Goal: Task Accomplishment & Management: Complete application form

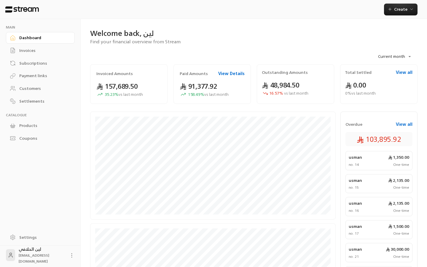
click at [25, 236] on div "Settings" at bounding box center [43, 237] width 48 height 6
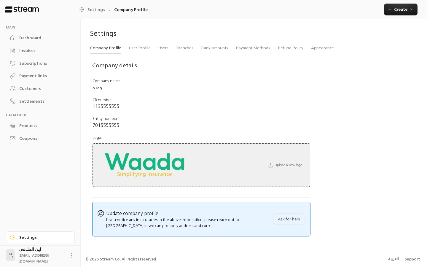
click at [26, 41] on link "Dashboard" at bounding box center [40, 38] width 69 height 12
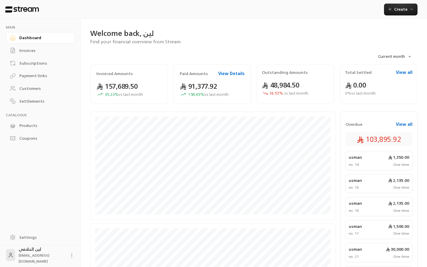
click at [26, 53] on link "Invoices" at bounding box center [40, 51] width 69 height 12
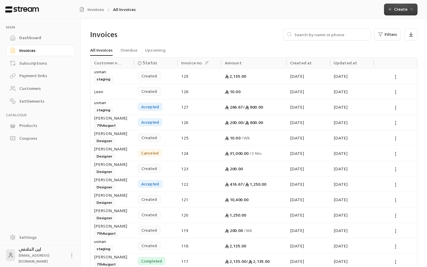
click at [394, 9] on span "Create" at bounding box center [401, 8] width 26 height 7
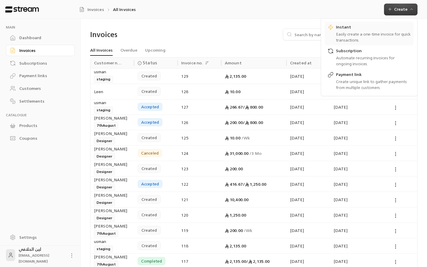
click at [354, 36] on div "Easily create a one-time invoice for quick transactions." at bounding box center [373, 37] width 75 height 12
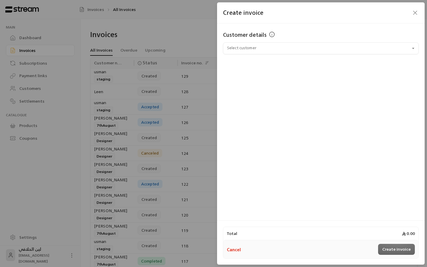
click at [255, 57] on div "Customer details Select customer Select customer" at bounding box center [321, 120] width 208 height 195
click at [255, 49] on input "Select customer" at bounding box center [321, 48] width 196 height 10
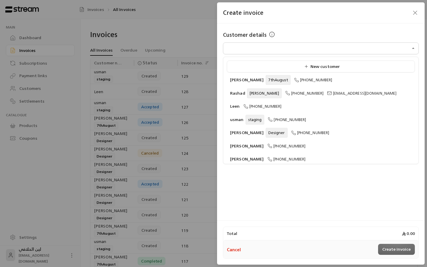
click at [263, 107] on span "[PHONE_NUMBER]" at bounding box center [263, 106] width 38 height 7
type input "**********"
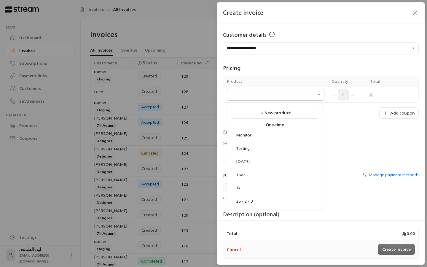
click at [259, 95] on input "Select customer" at bounding box center [276, 95] width 98 height 10
click at [255, 146] on div "Testing" at bounding box center [275, 148] width 82 height 6
type input "*******"
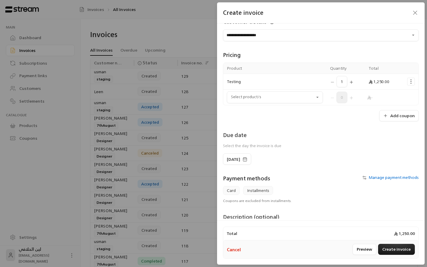
scroll to position [18, 0]
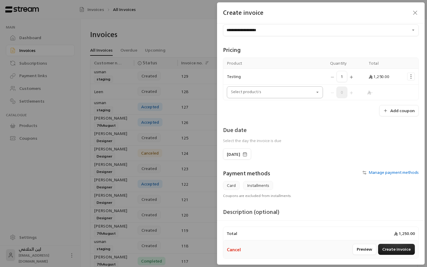
click at [315, 93] on icon "Open" at bounding box center [318, 92] width 6 height 6
click at [360, 143] on div "Due date Select the day the invoice is due" at bounding box center [321, 137] width 202 height 23
click at [373, 75] on span "1,250.00" at bounding box center [379, 76] width 21 height 7
click at [328, 77] on td "1" at bounding box center [346, 77] width 39 height 16
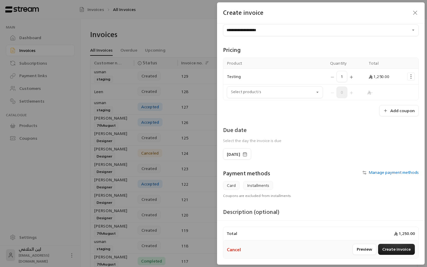
click at [331, 77] on div "1" at bounding box center [345, 76] width 31 height 11
click at [409, 75] on icon "Selected Products" at bounding box center [411, 77] width 6 height 6
click at [235, 248] on button "Cancel" at bounding box center [234, 250] width 14 height 6
